Goal: Task Accomplishment & Management: Manage account settings

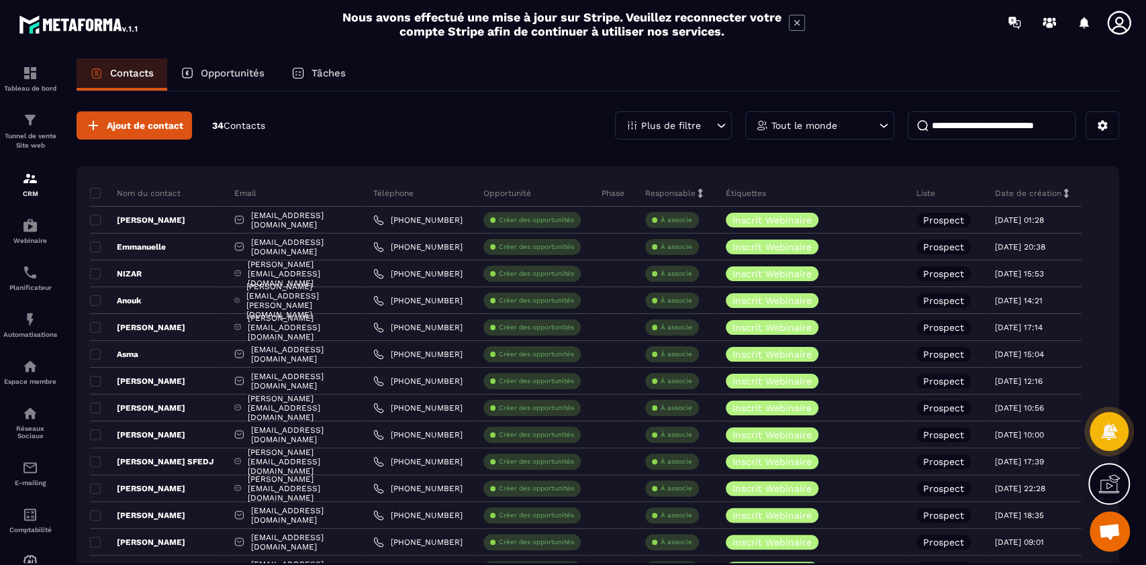
scroll to position [10904, 0]
click at [41, 334] on p "Automatisations" at bounding box center [30, 334] width 54 height 7
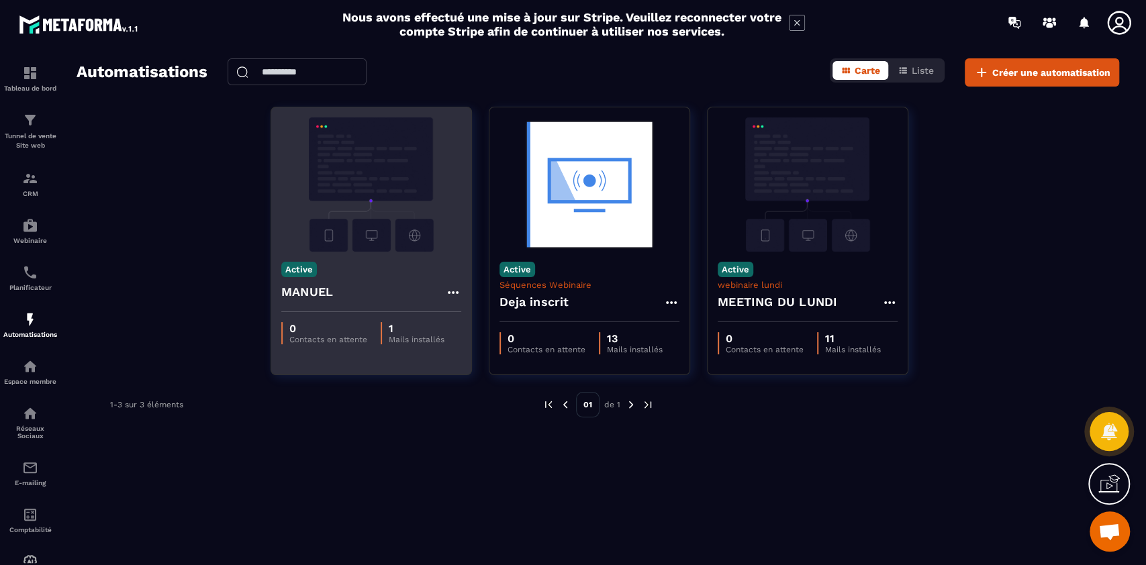
click at [403, 279] on div "Active MANUEL" at bounding box center [371, 282] width 200 height 60
click at [451, 292] on icon at bounding box center [453, 293] width 16 height 16
click at [482, 324] on link "Modifier" at bounding box center [486, 323] width 72 height 30
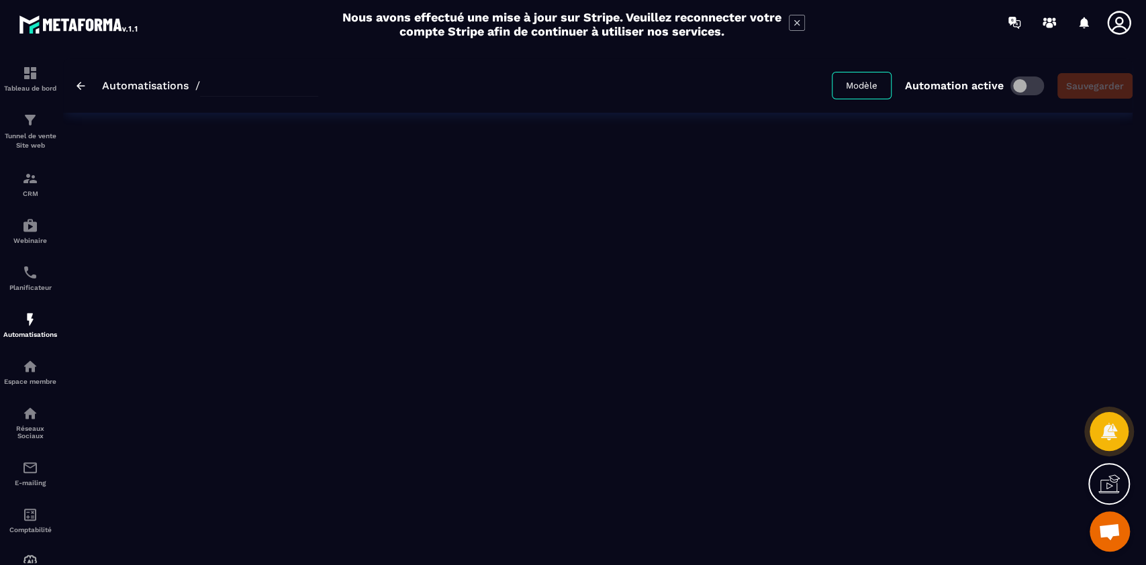
type input "******"
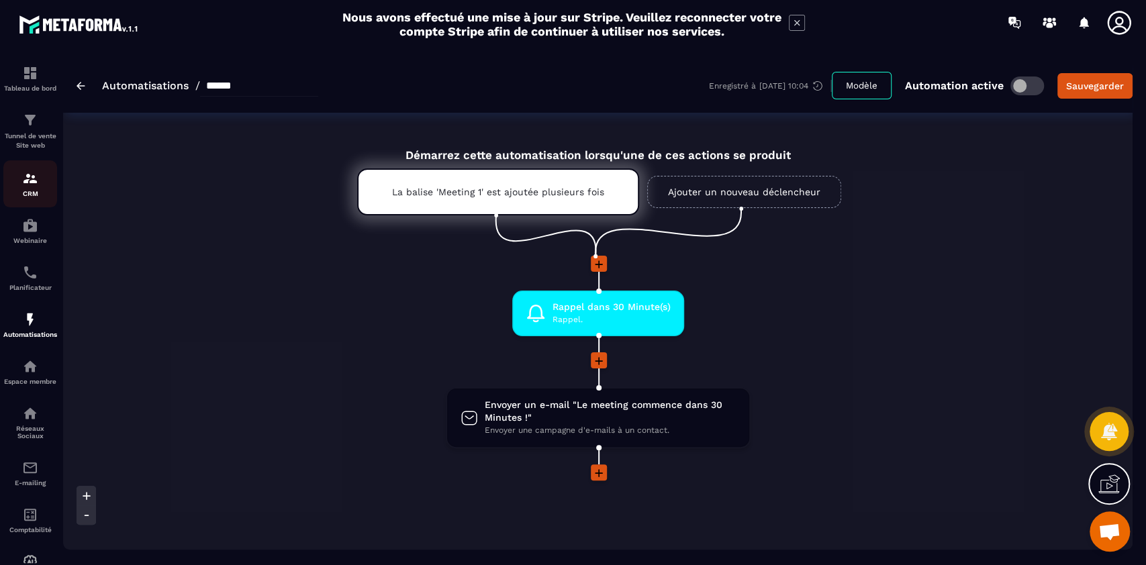
click at [25, 191] on p "CRM" at bounding box center [30, 193] width 54 height 7
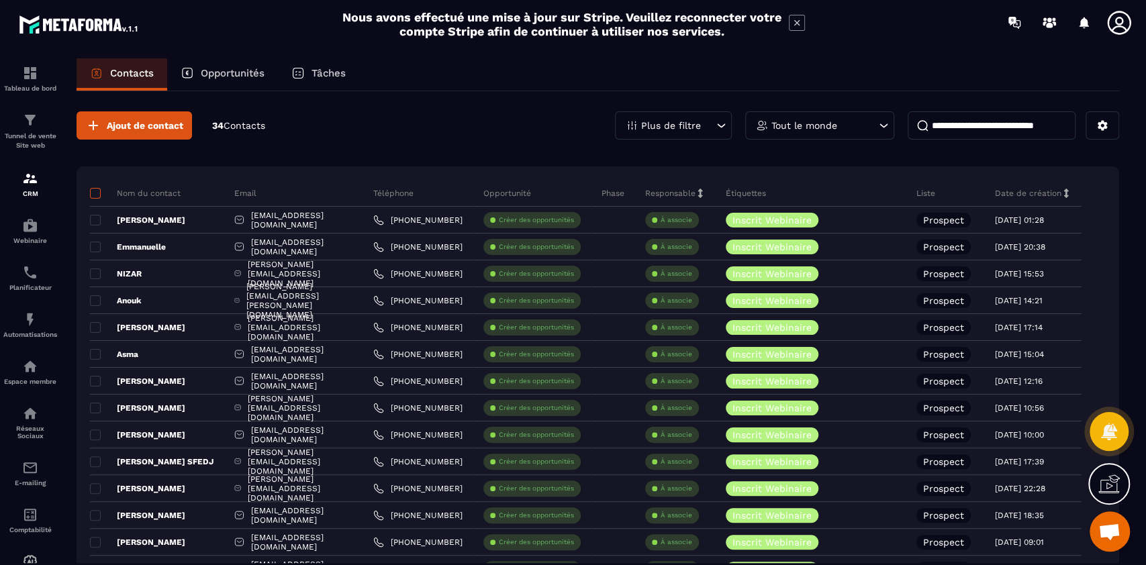
click at [96, 193] on span at bounding box center [95, 193] width 11 height 11
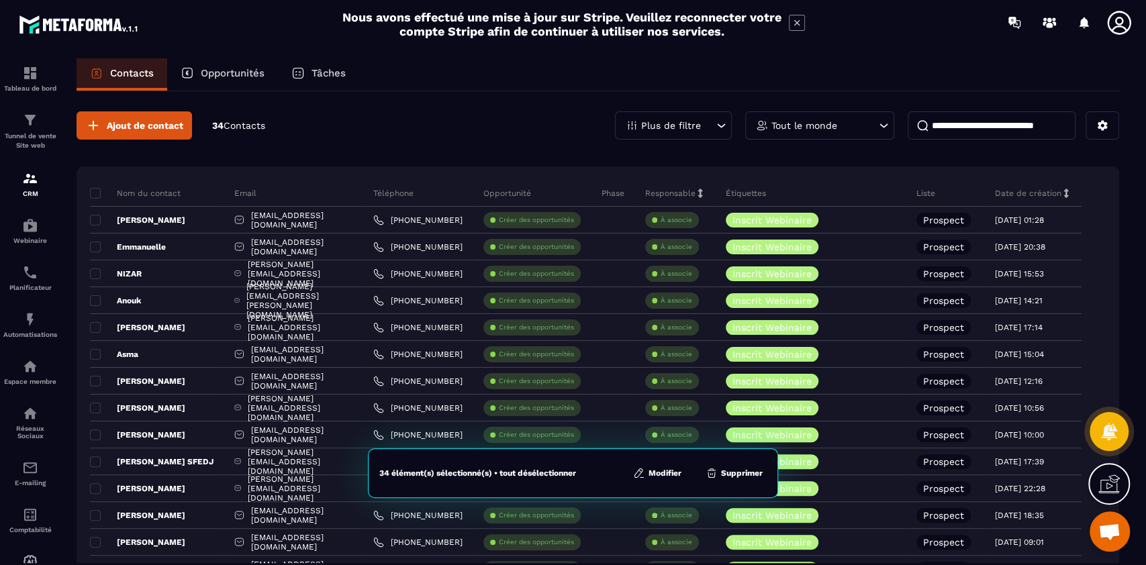
click at [668, 471] on button "Modifier" at bounding box center [657, 472] width 56 height 13
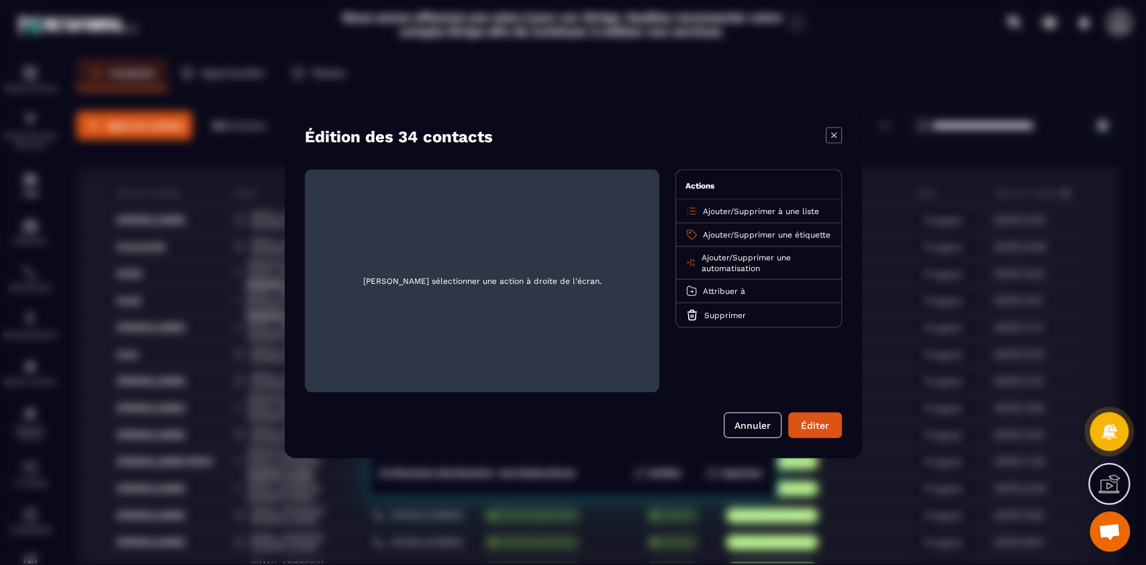
click at [717, 233] on span "Ajouter" at bounding box center [717, 234] width 28 height 9
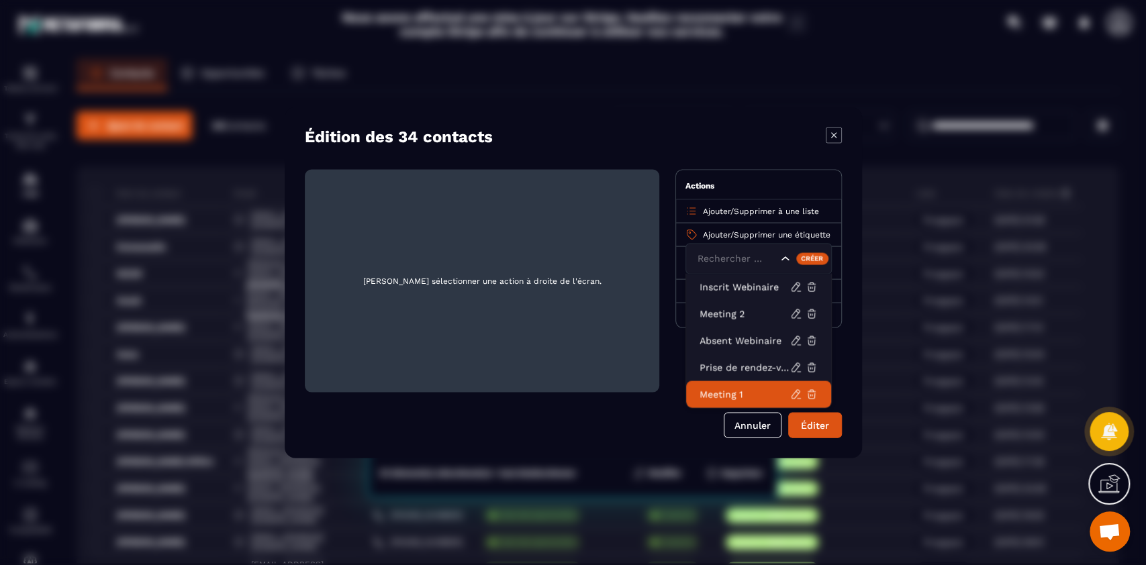
click at [736, 391] on p "Meeting 1" at bounding box center [744, 394] width 91 height 13
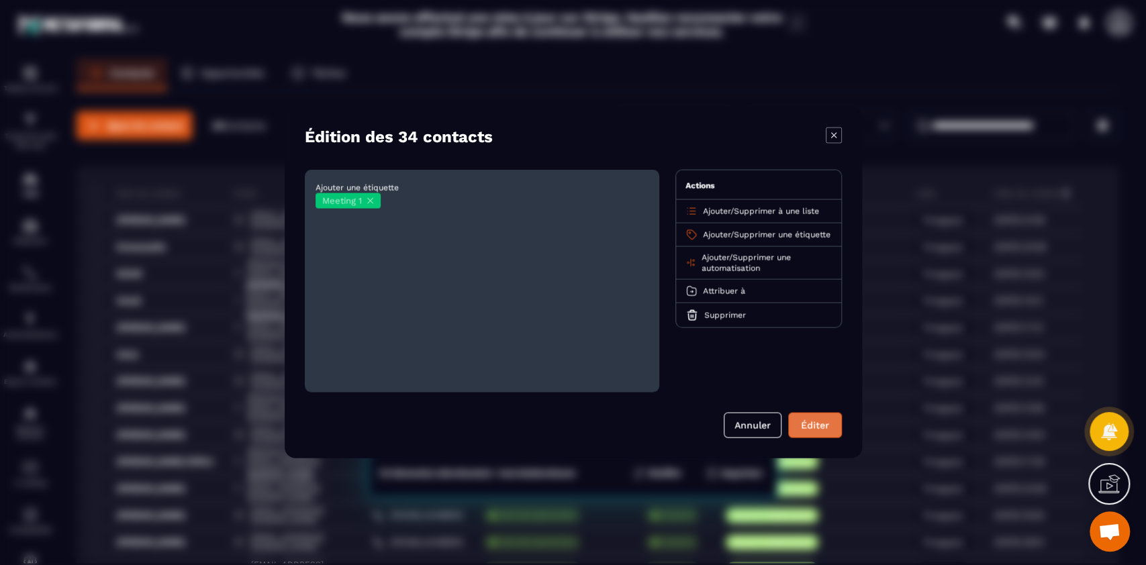
click at [821, 427] on button "Éditer" at bounding box center [815, 426] width 54 height 26
